Goal: Navigation & Orientation: Find specific page/section

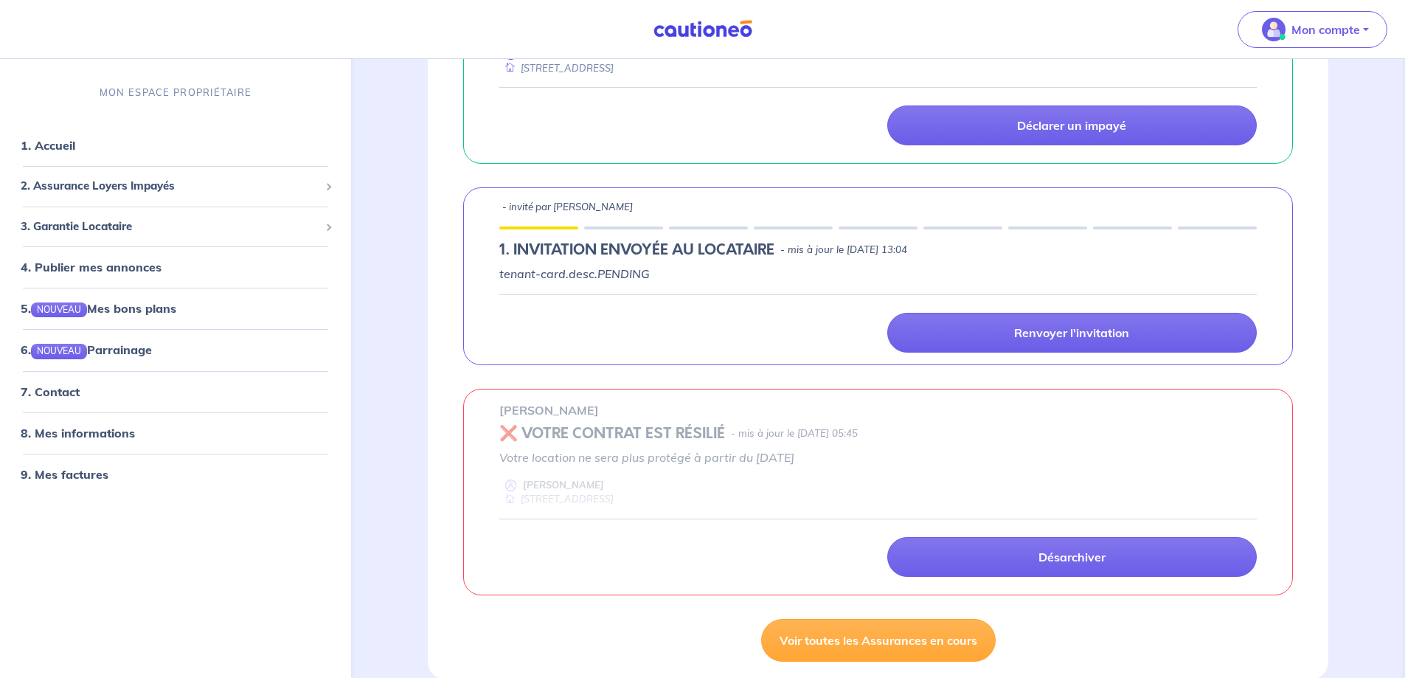
scroll to position [737, 0]
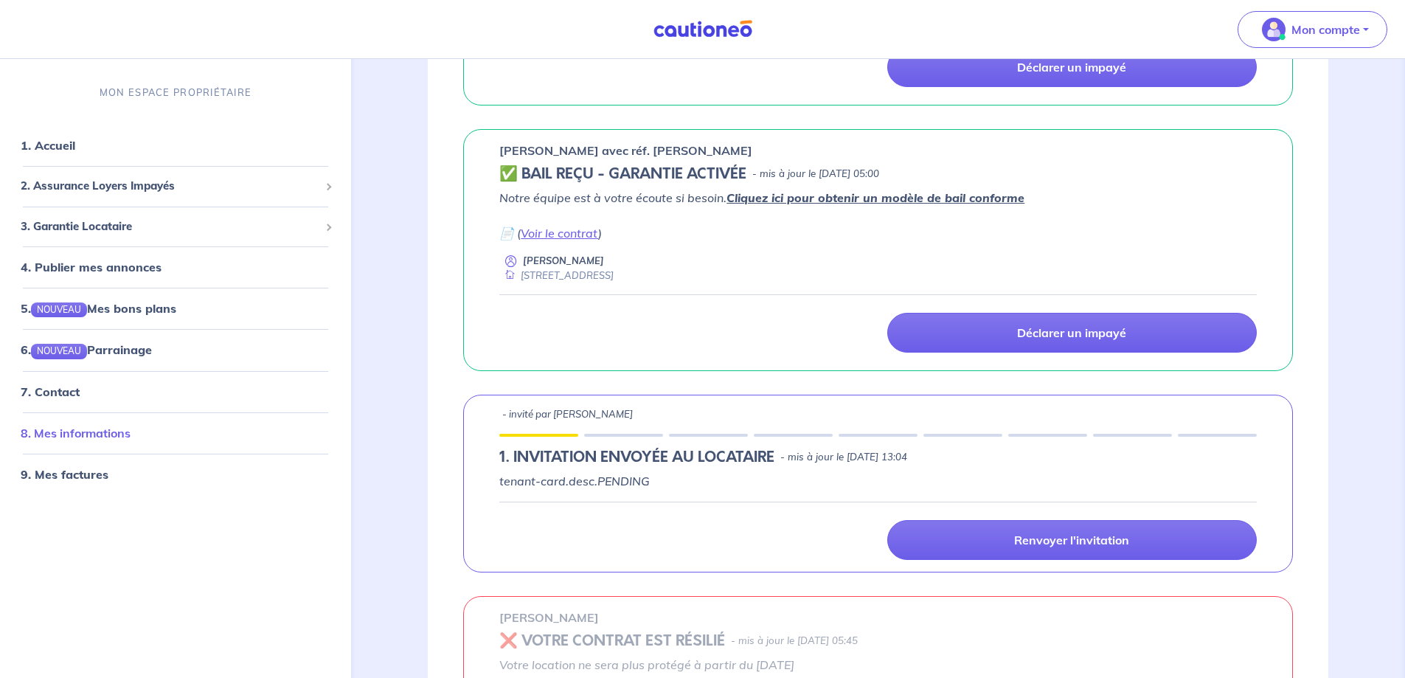
click at [91, 430] on link "8. Mes informations" at bounding box center [76, 432] width 110 height 15
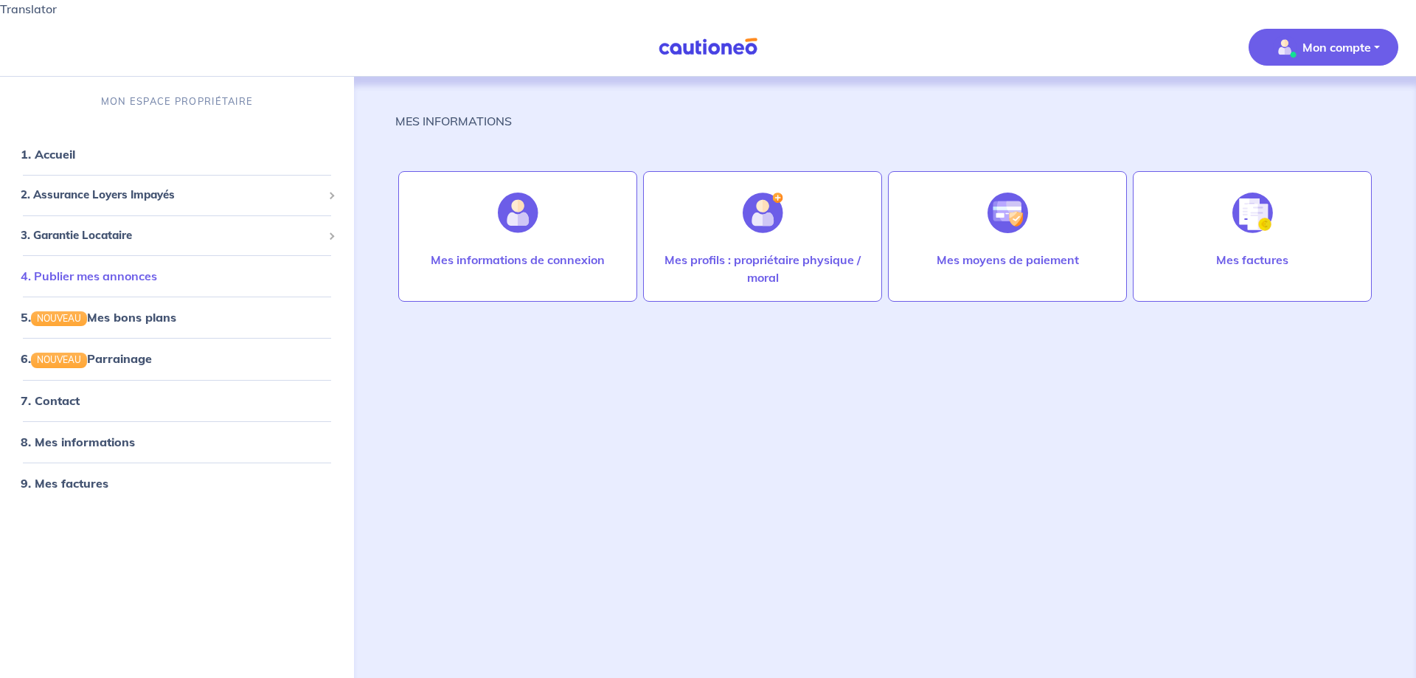
click at [131, 271] on link "4. Publier mes annonces" at bounding box center [89, 275] width 136 height 15
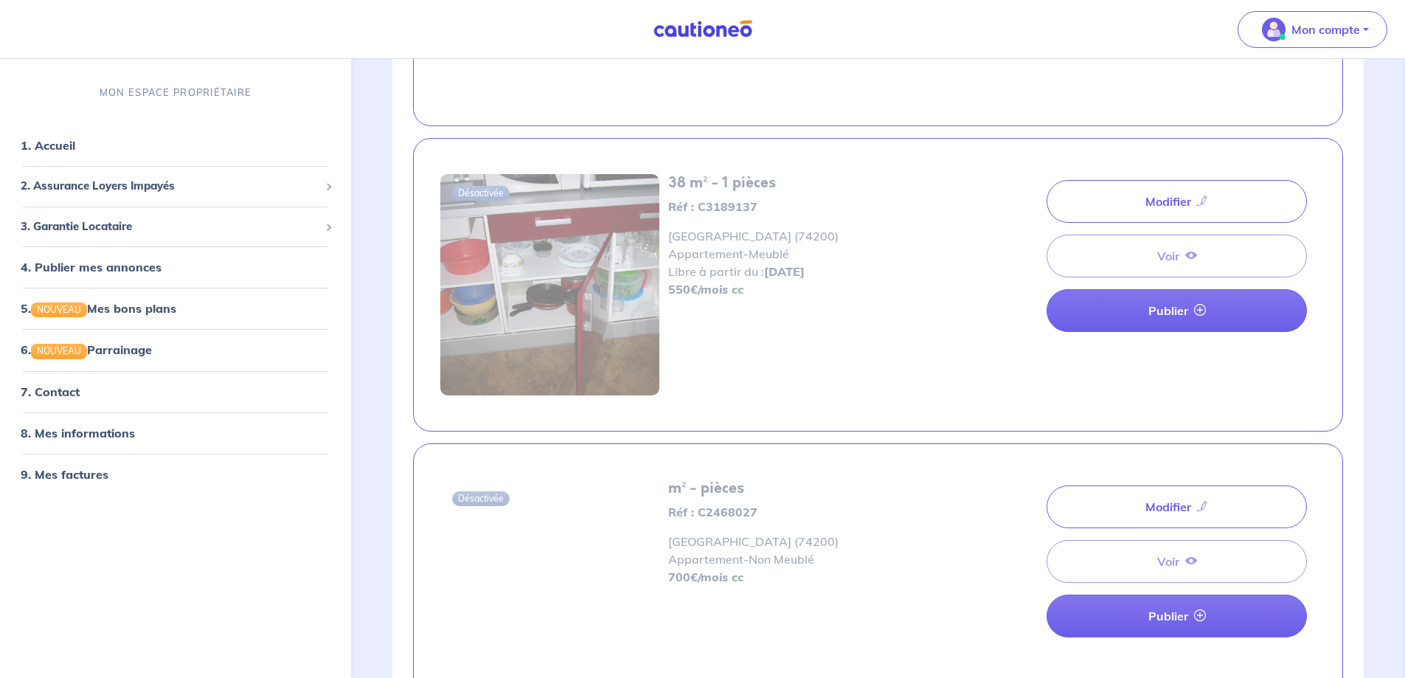
scroll to position [5974, 0]
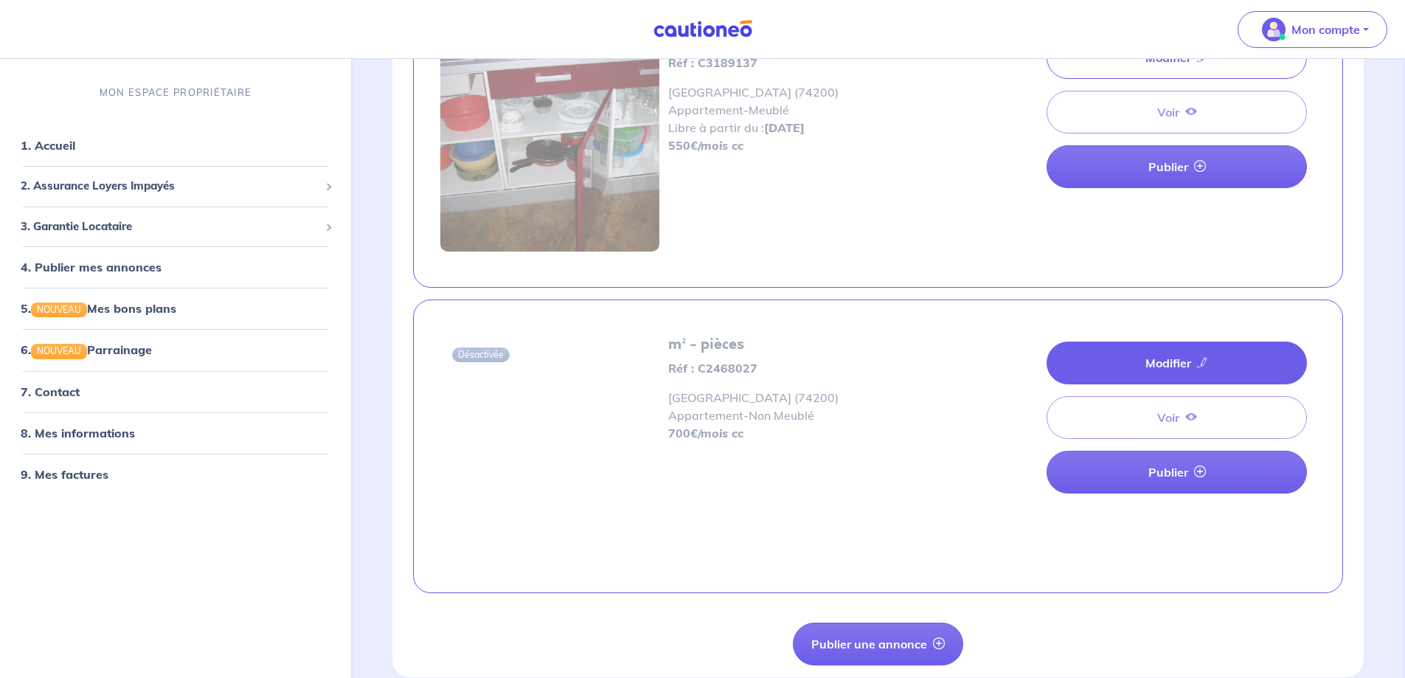
click at [1176, 350] on link "Modifier" at bounding box center [1176, 362] width 260 height 43
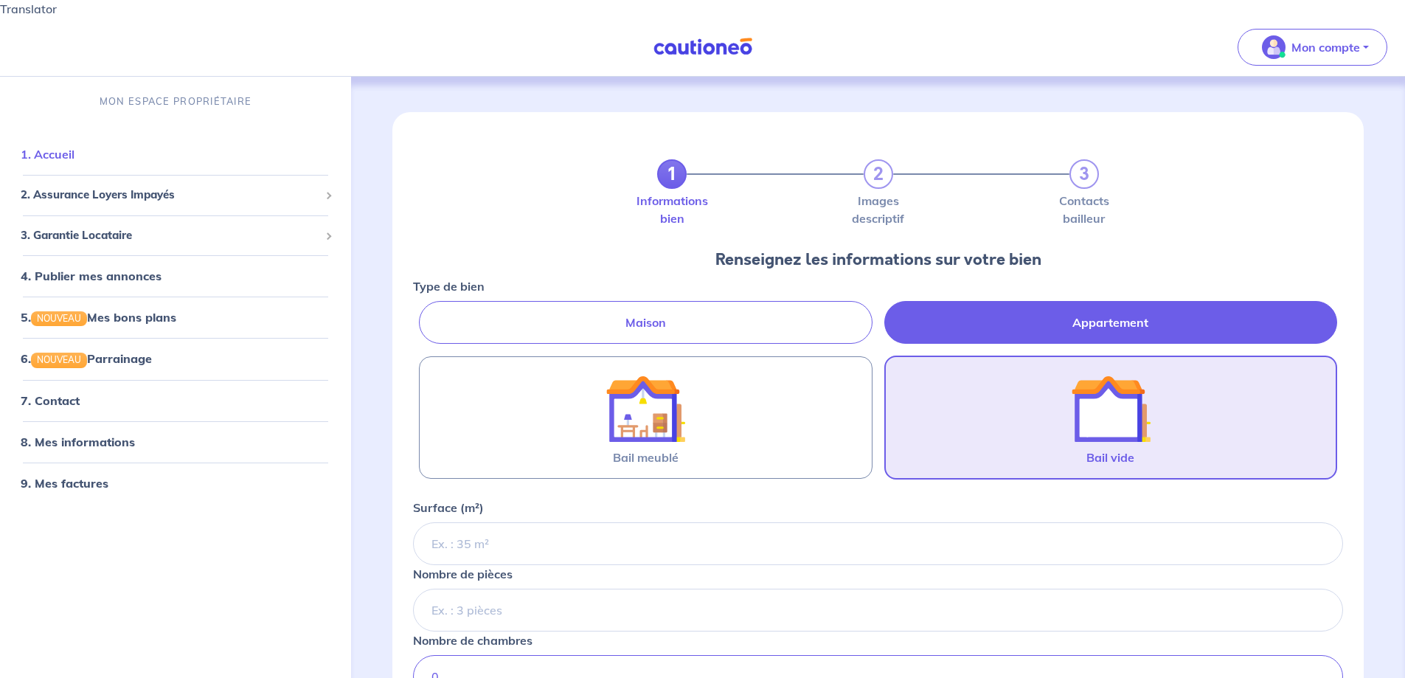
click at [66, 148] on link "1. Accueil" at bounding box center [48, 154] width 54 height 15
